Goal: Navigation & Orientation: Find specific page/section

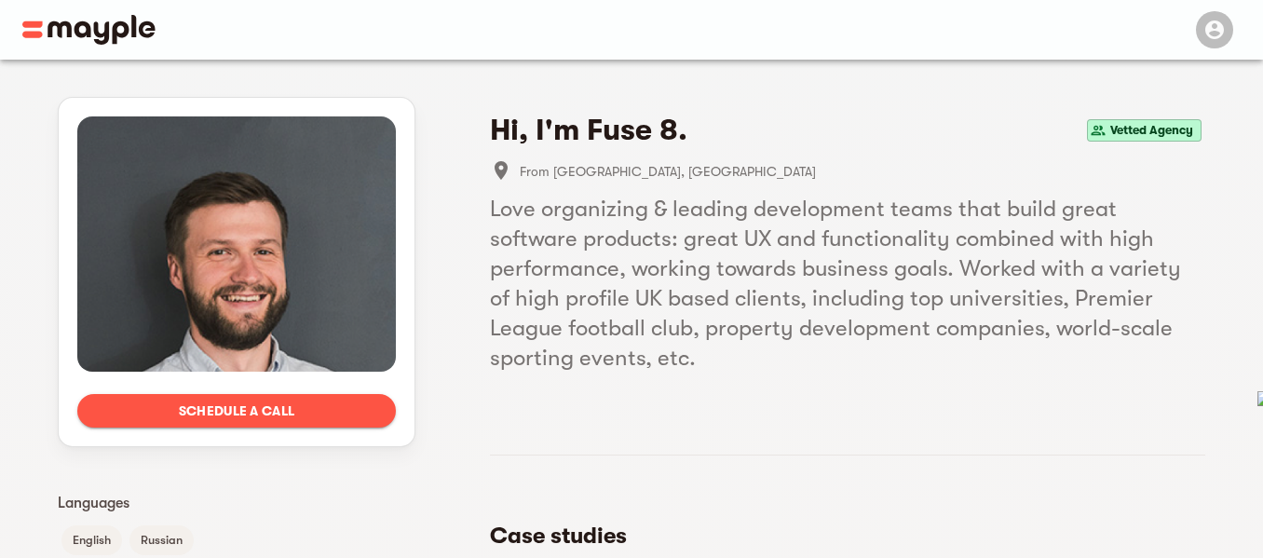
click at [84, 26] on img at bounding box center [88, 30] width 133 height 30
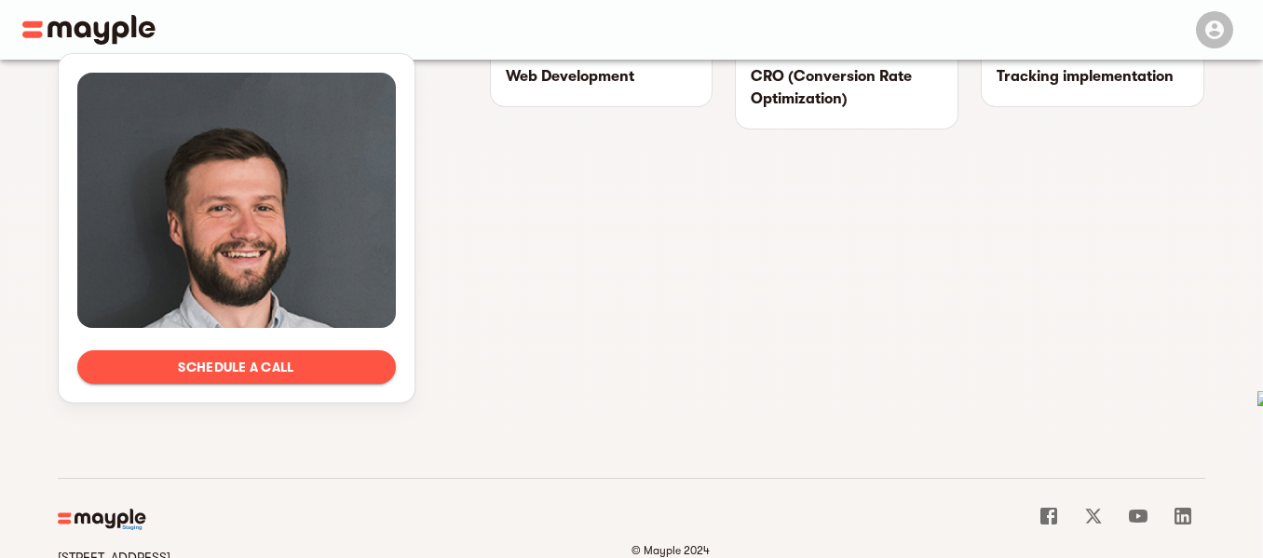
scroll to position [1209, 0]
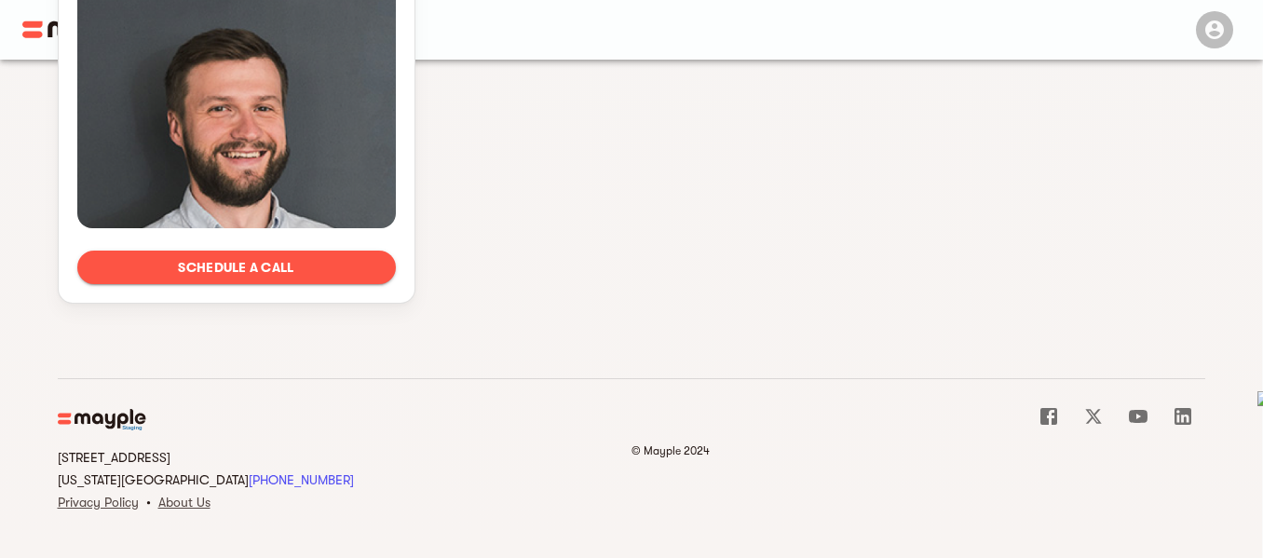
click at [118, 418] on img at bounding box center [103, 420] width 90 height 22
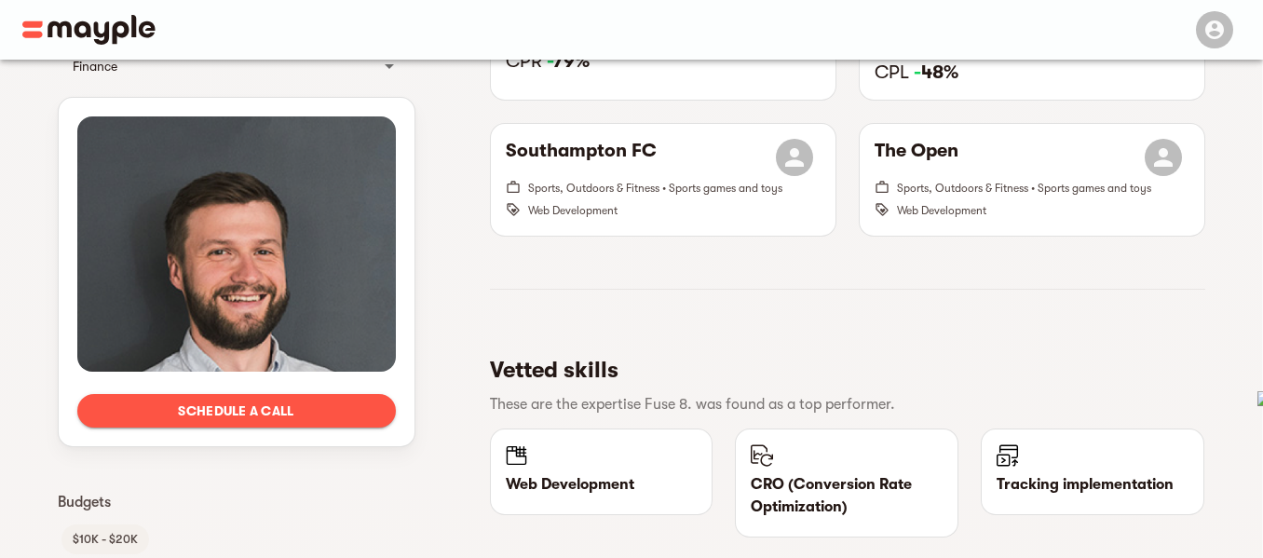
scroll to position [0, 0]
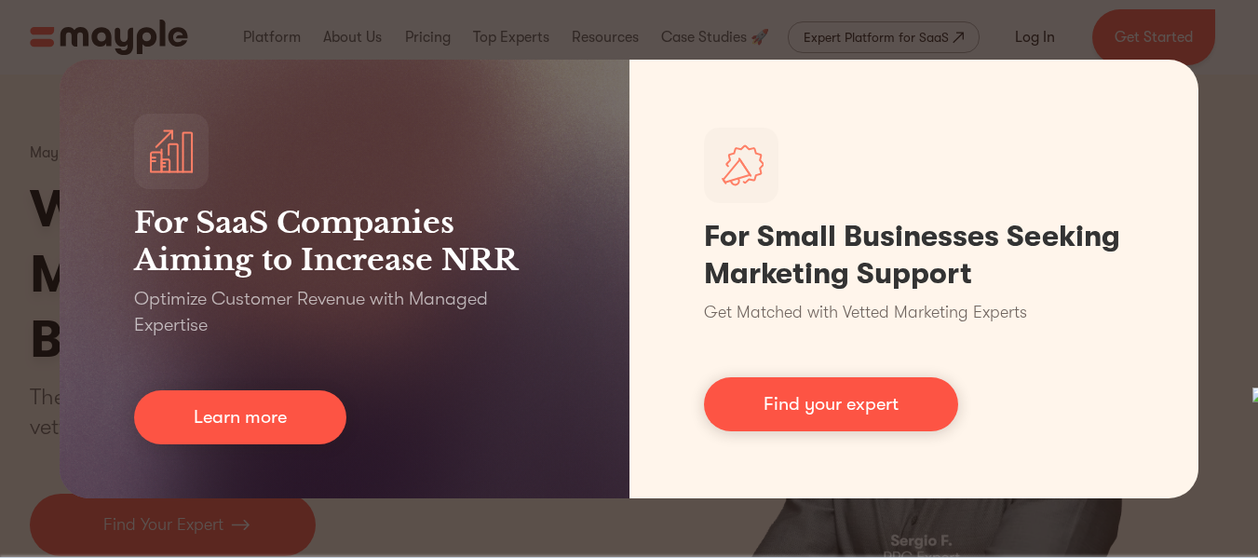
click at [561, 36] on div "For SaaS Companies Aiming to Increase NRR Optimize Customer Revenue with Manage…" at bounding box center [629, 279] width 1258 height 558
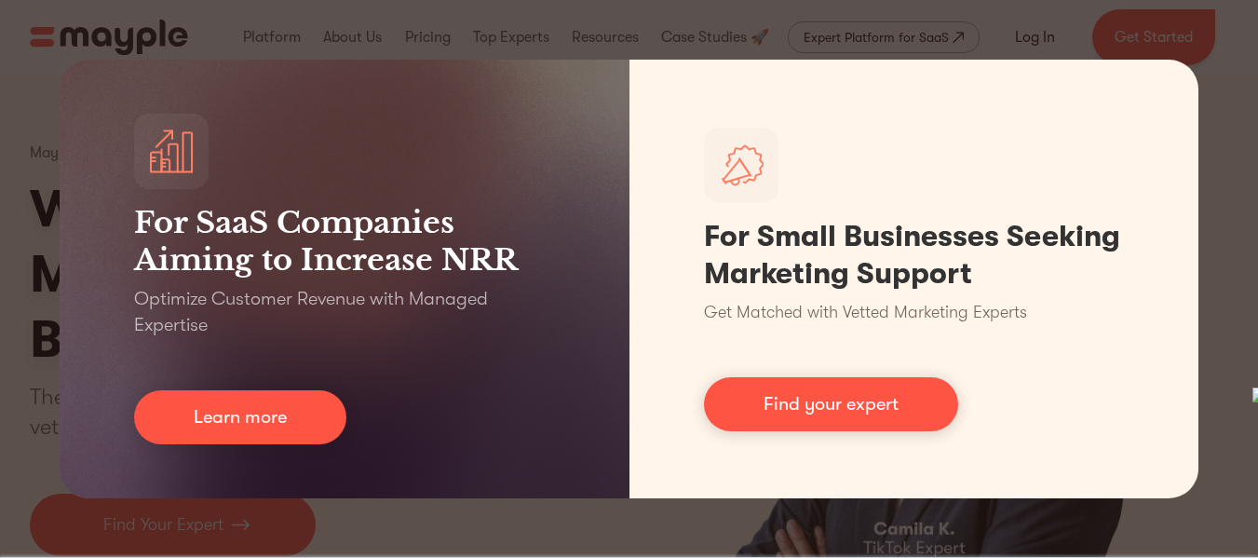
click at [583, 31] on div "For SaaS Companies Aiming to Increase NRR Optimize Customer Revenue with Manage…" at bounding box center [629, 279] width 1258 height 558
click at [29, 190] on div "For SaaS Companies Aiming to Increase NRR Optimize Customer Revenue with Manage…" at bounding box center [629, 279] width 1258 height 558
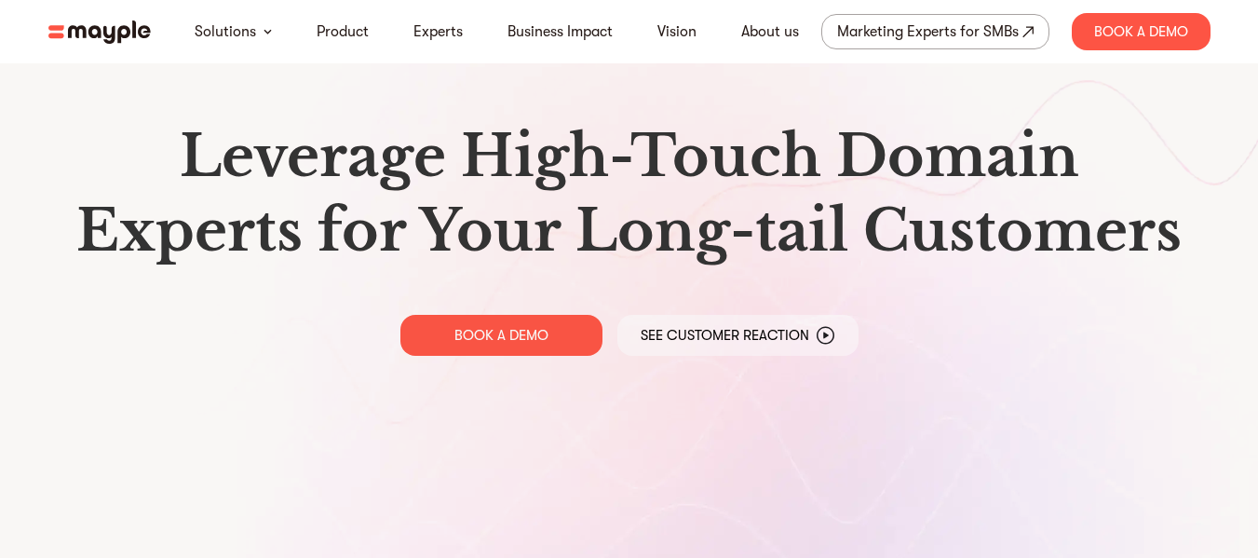
click at [103, 33] on img at bounding box center [99, 31] width 102 height 23
click at [110, 27] on img at bounding box center [99, 31] width 102 height 23
click at [378, 146] on h1 "Leverage High-Touch Domain Experts for Your Long-tail Customers" at bounding box center [629, 193] width 1132 height 149
